Goal: Navigation & Orientation: Find specific page/section

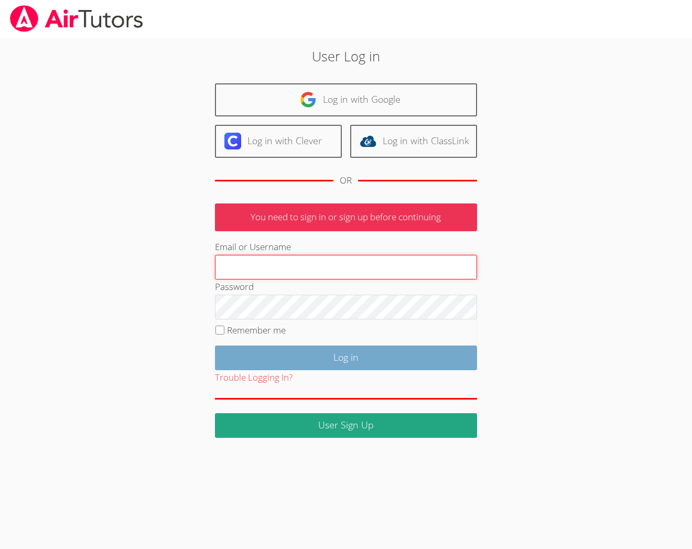
type input "brittanyatk13@yahoo.com"
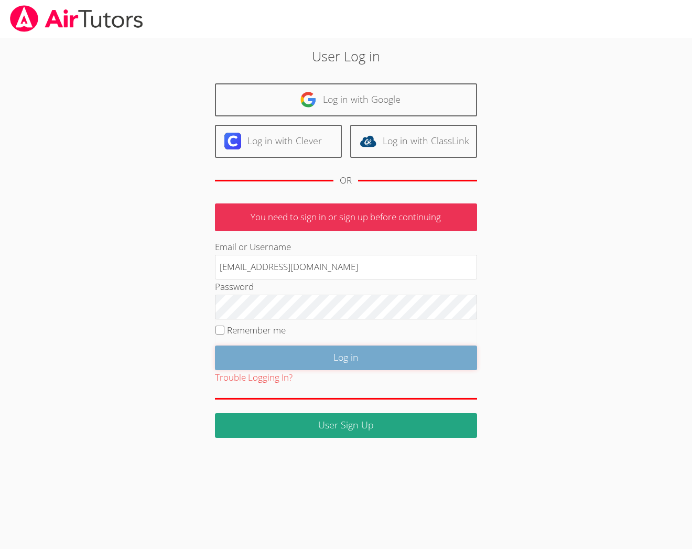
click at [286, 354] on input "Log in" at bounding box center [346, 358] width 262 height 25
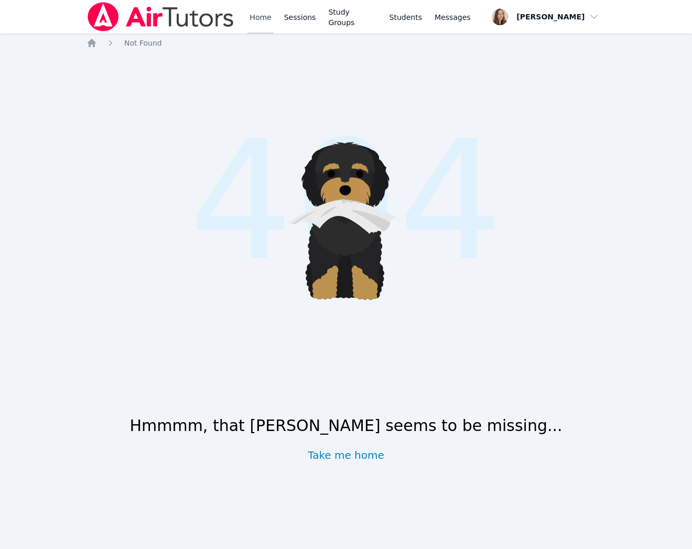
click at [261, 19] on link "Home" at bounding box center [261, 17] width 26 height 34
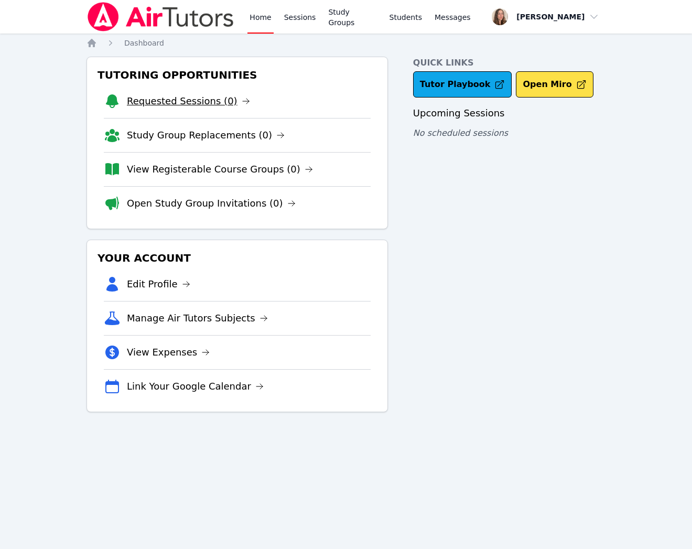
click at [206, 104] on link "Requested Sessions (0)" at bounding box center [188, 101] width 123 height 15
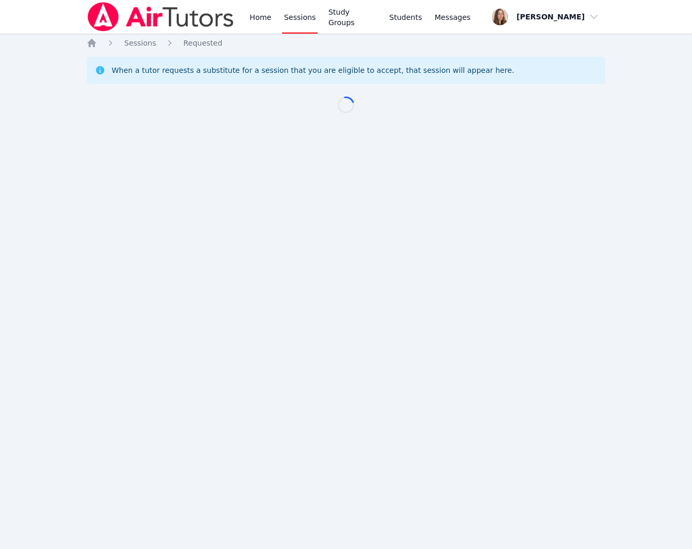
click at [244, 14] on div "Home Sessions Study Groups Students Messages" at bounding box center [280, 17] width 387 height 34
click at [260, 16] on link "Home" at bounding box center [261, 17] width 26 height 34
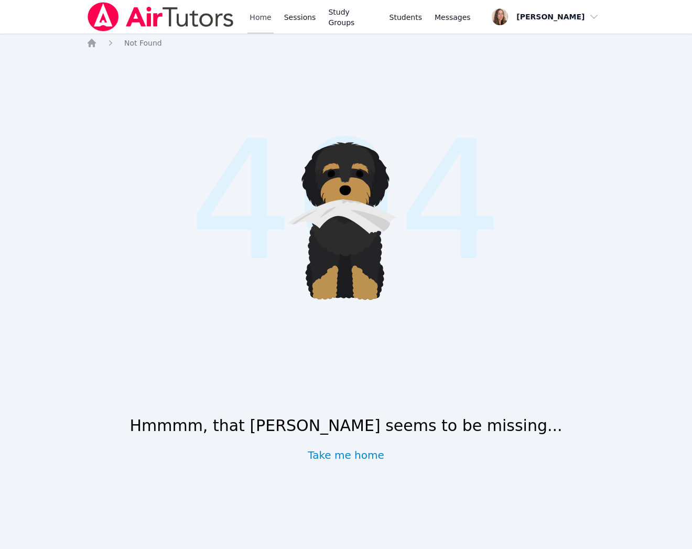
click at [250, 17] on link "Home" at bounding box center [261, 17] width 26 height 34
